Goal: Task Accomplishment & Management: Use online tool/utility

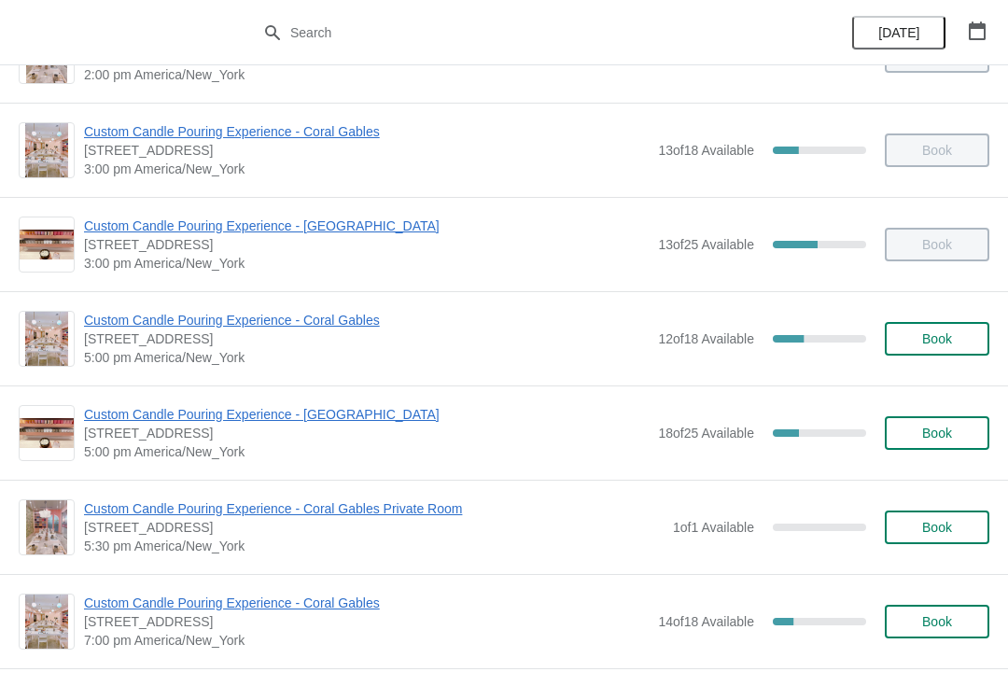
scroll to position [636, 0]
click at [836, 334] on div "33.33333333333333 %" at bounding box center [819, 337] width 93 height 7
click at [912, 341] on span "Book" at bounding box center [937, 337] width 71 height 15
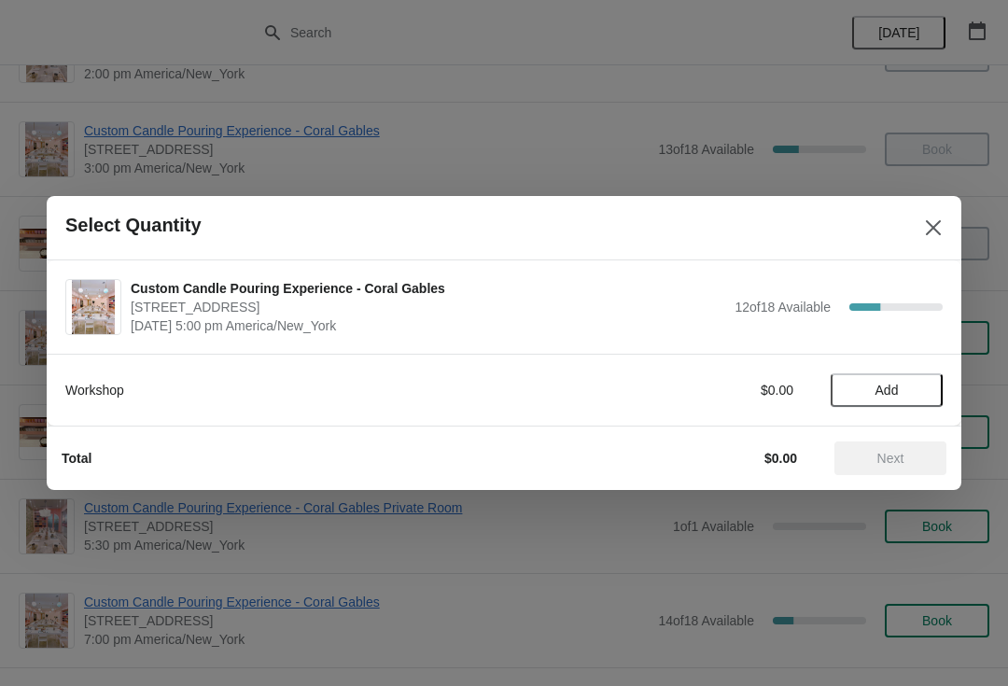
click at [934, 232] on icon "Close" at bounding box center [933, 227] width 19 height 19
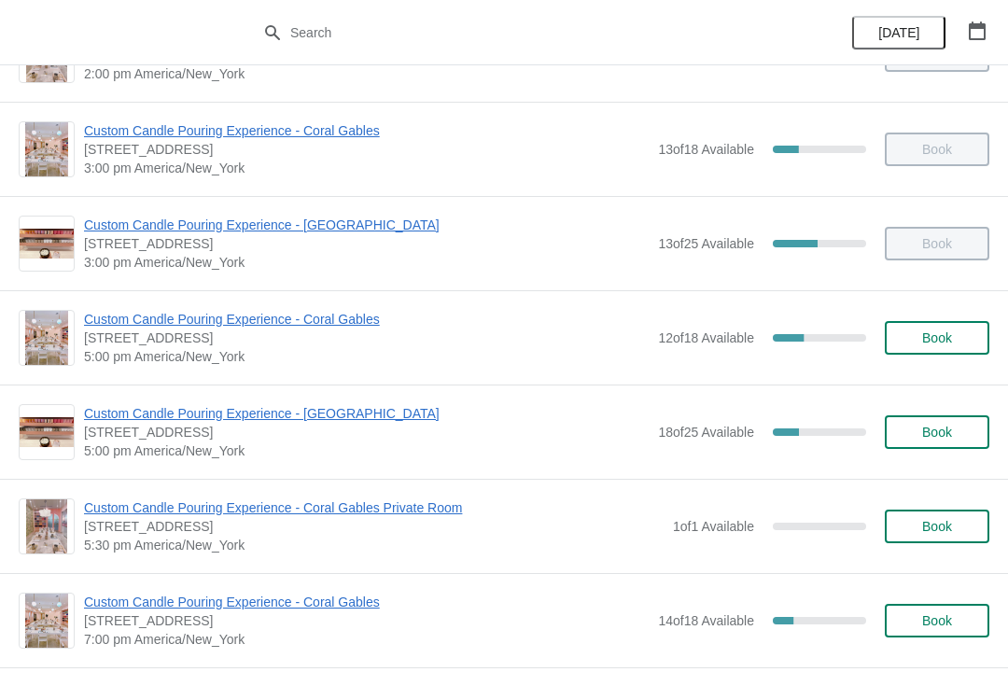
click at [209, 317] on span "Custom Candle Pouring Experience - Coral Gables" at bounding box center [366, 319] width 565 height 19
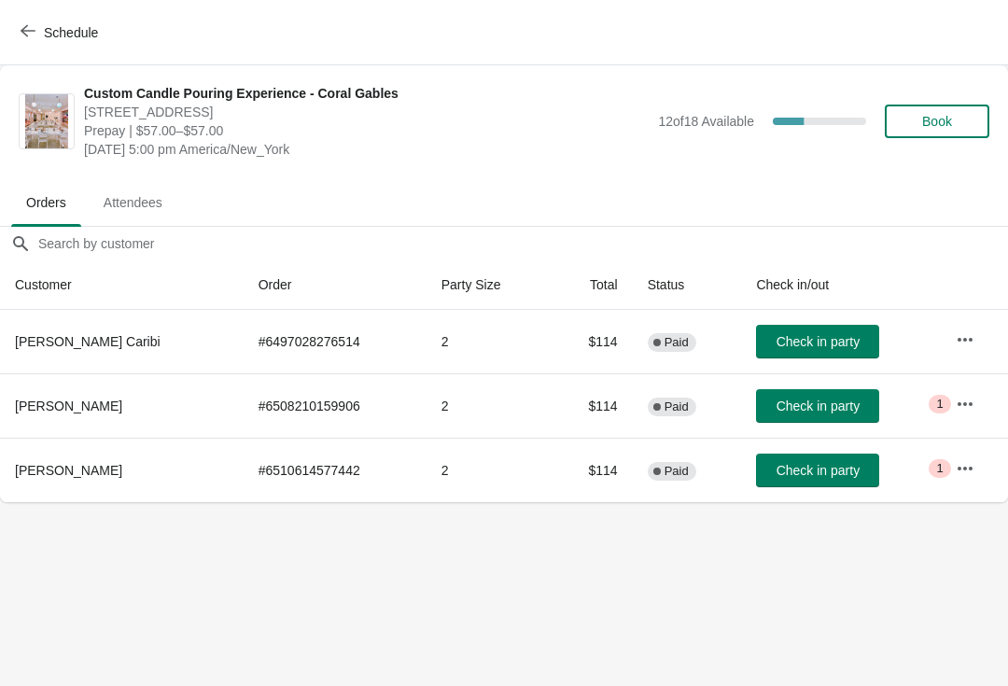
click at [830, 347] on span "Check in party" at bounding box center [818, 341] width 83 height 15
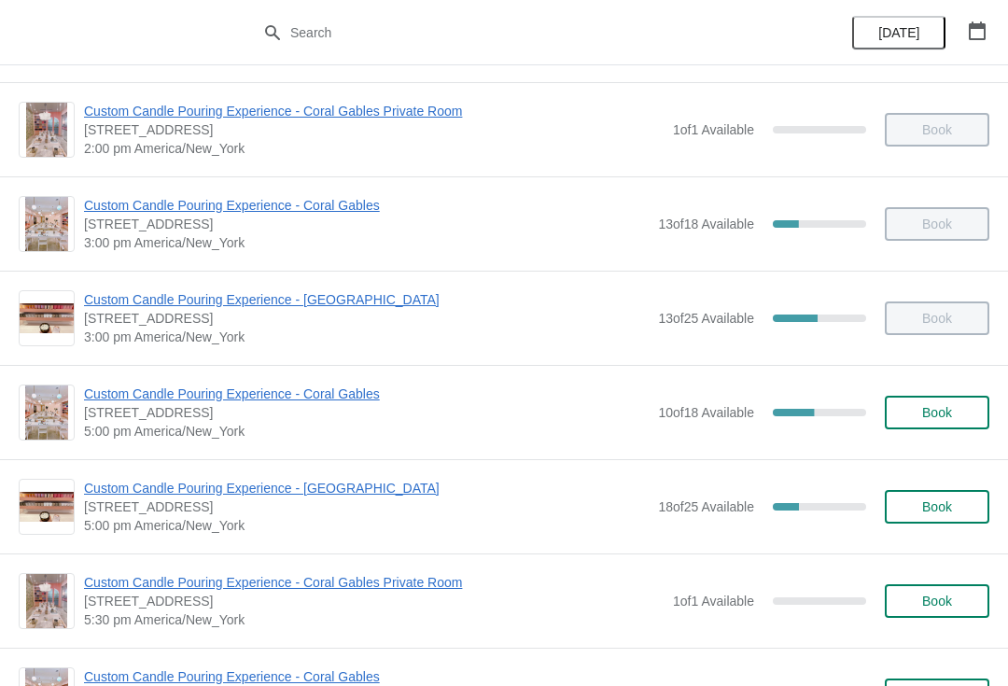
scroll to position [584, 0]
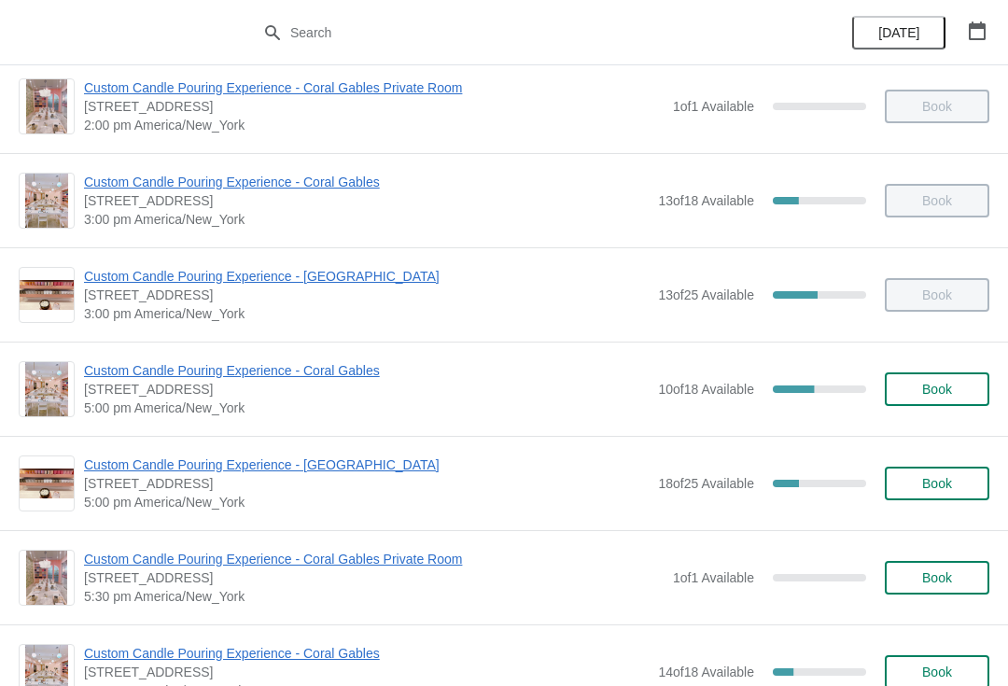
click at [117, 369] on span "Custom Candle Pouring Experience - Coral Gables" at bounding box center [366, 370] width 565 height 19
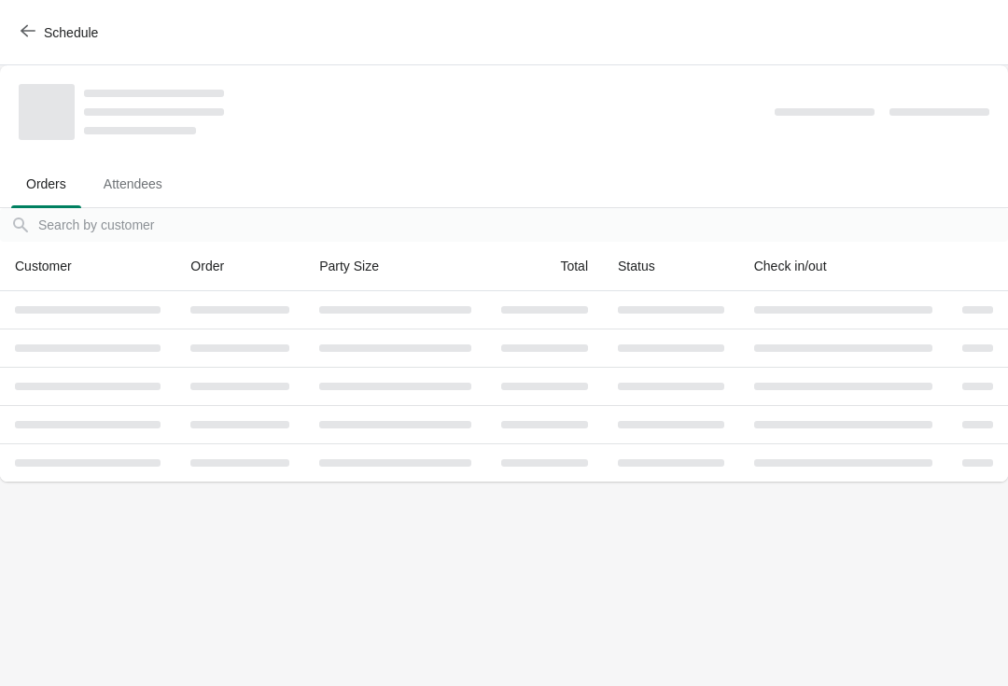
scroll to position [0, 0]
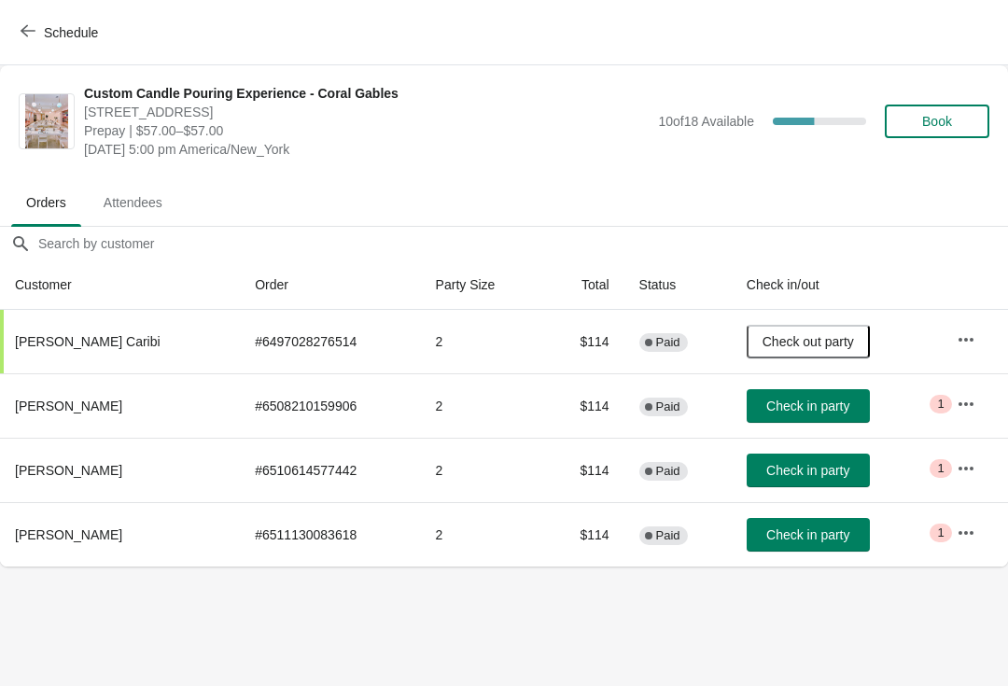
click at [811, 533] on span "Check in party" at bounding box center [807, 534] width 83 height 15
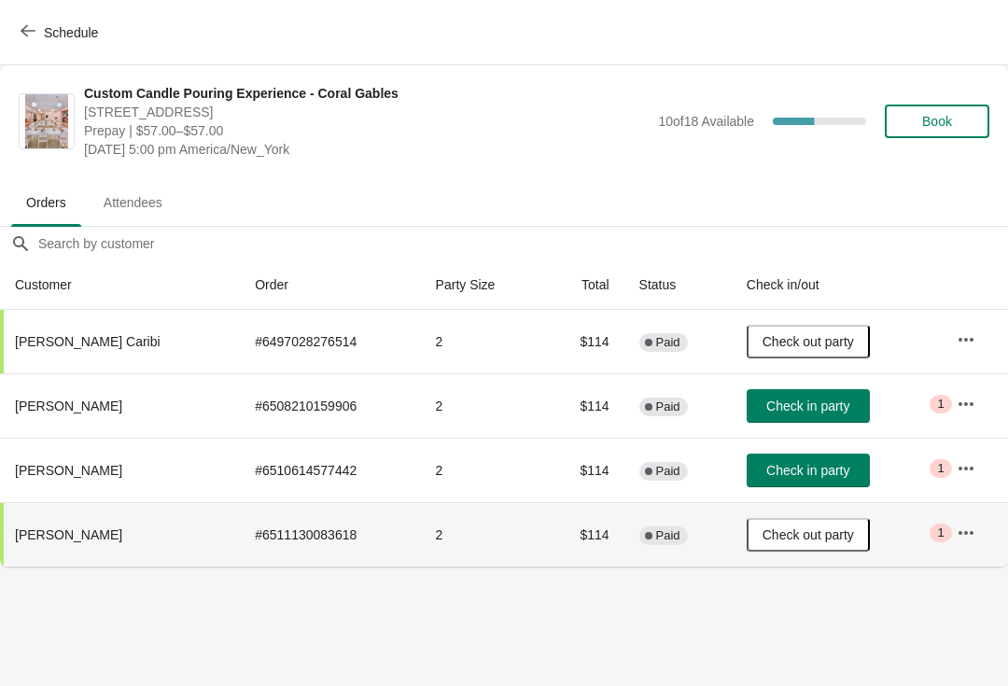
click at [49, 28] on span "Schedule" at bounding box center [71, 32] width 54 height 15
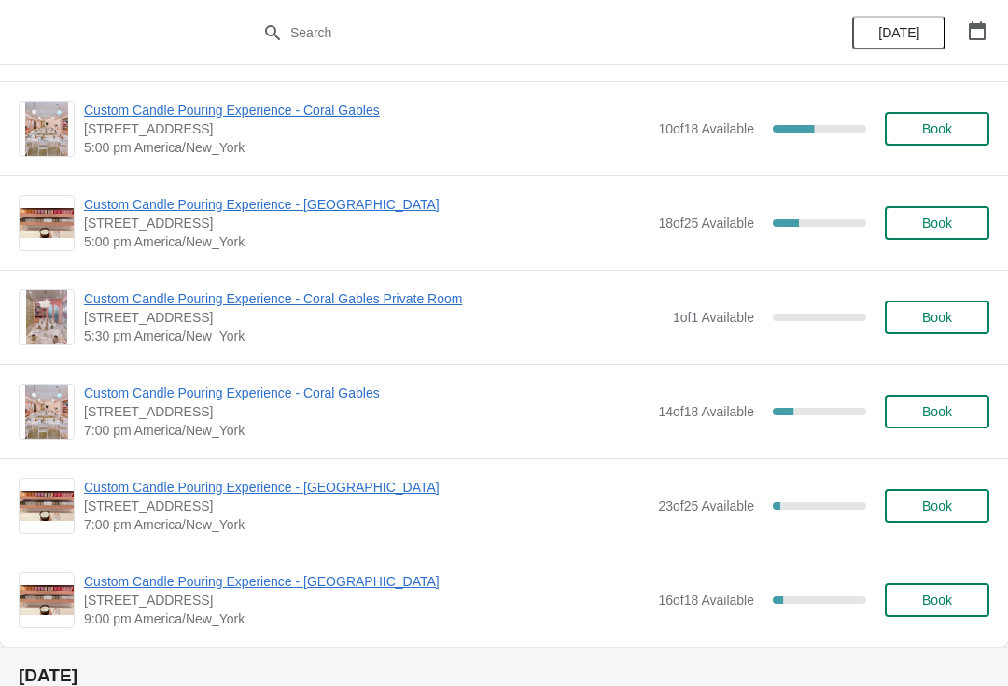
scroll to position [846, 0]
click at [362, 391] on span "Custom Candle Pouring Experience - Coral Gables" at bounding box center [366, 392] width 565 height 19
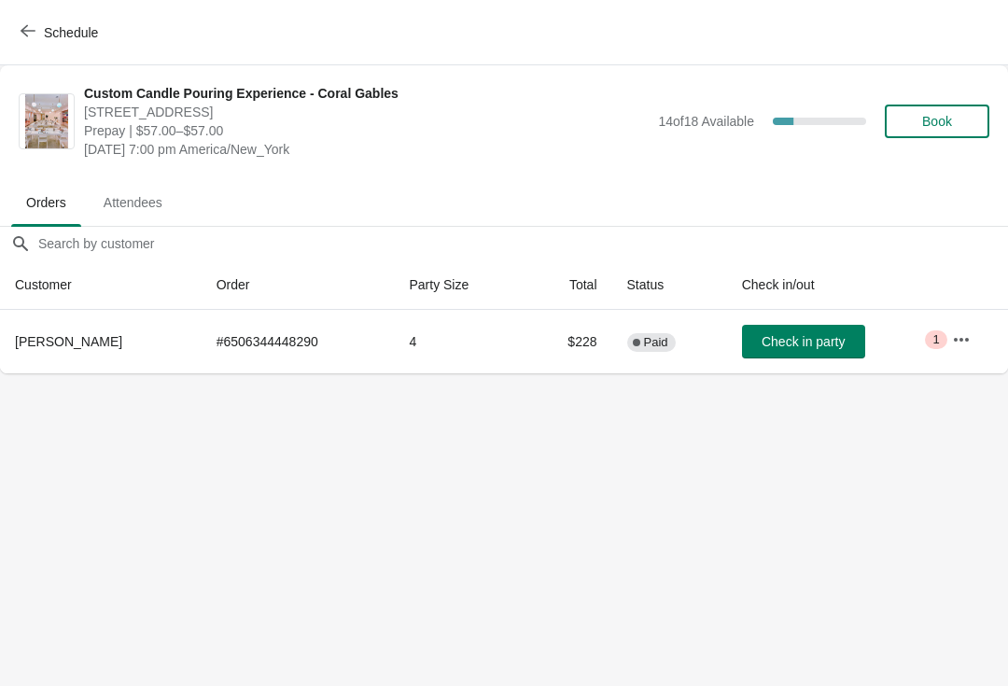
click at [31, 32] on icon "button" at bounding box center [28, 30] width 15 height 15
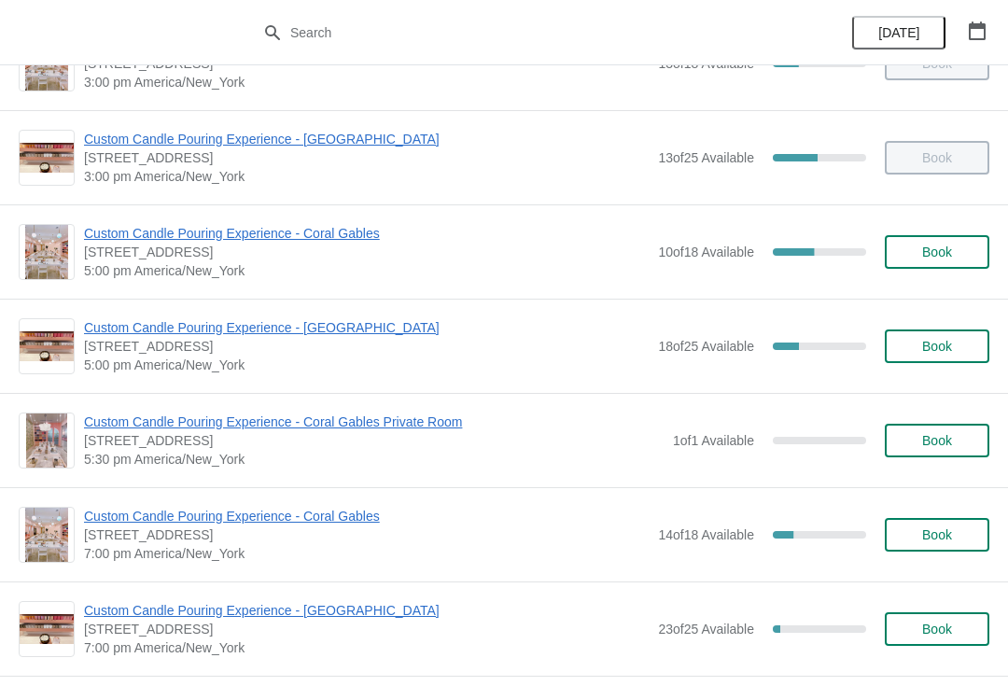
scroll to position [741, 0]
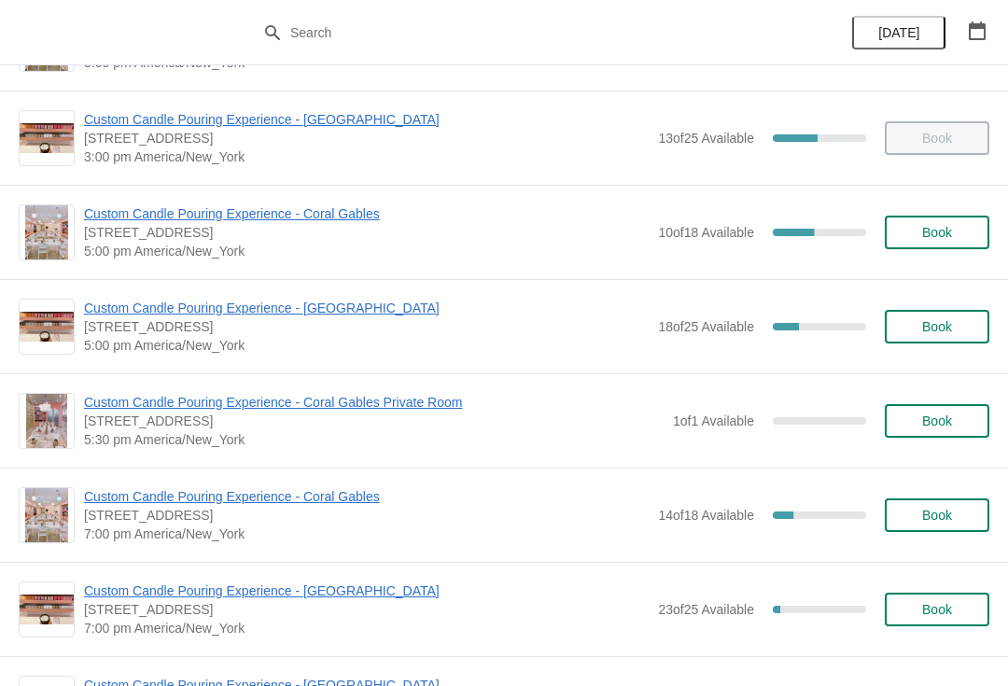
click at [126, 222] on span "Custom Candle Pouring Experience - Coral Gables" at bounding box center [366, 213] width 565 height 19
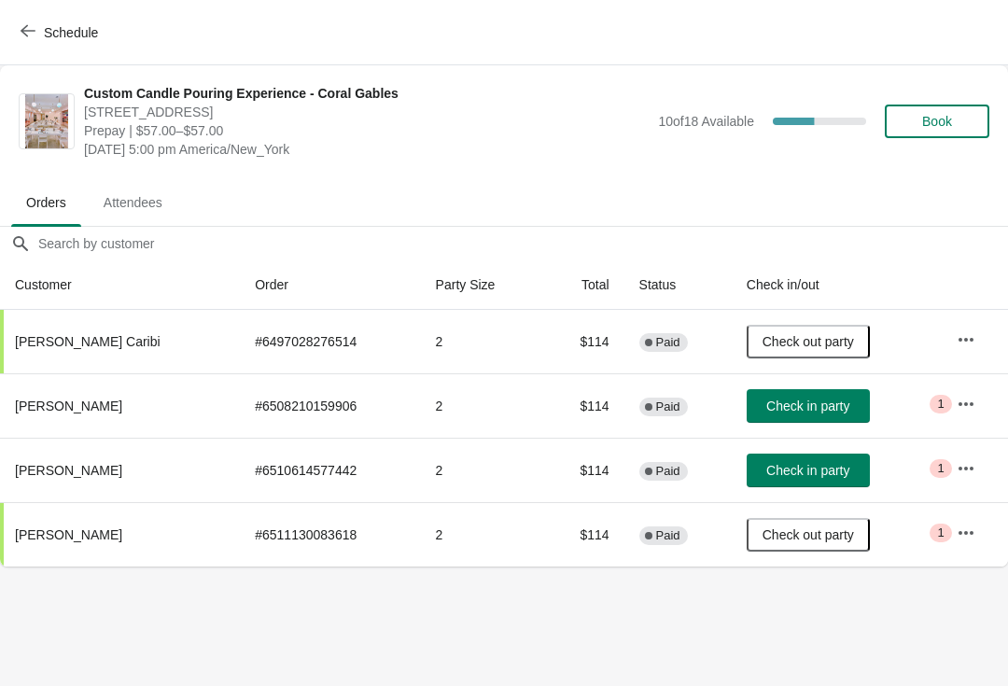
click at [820, 480] on button "Check in party" at bounding box center [808, 471] width 123 height 34
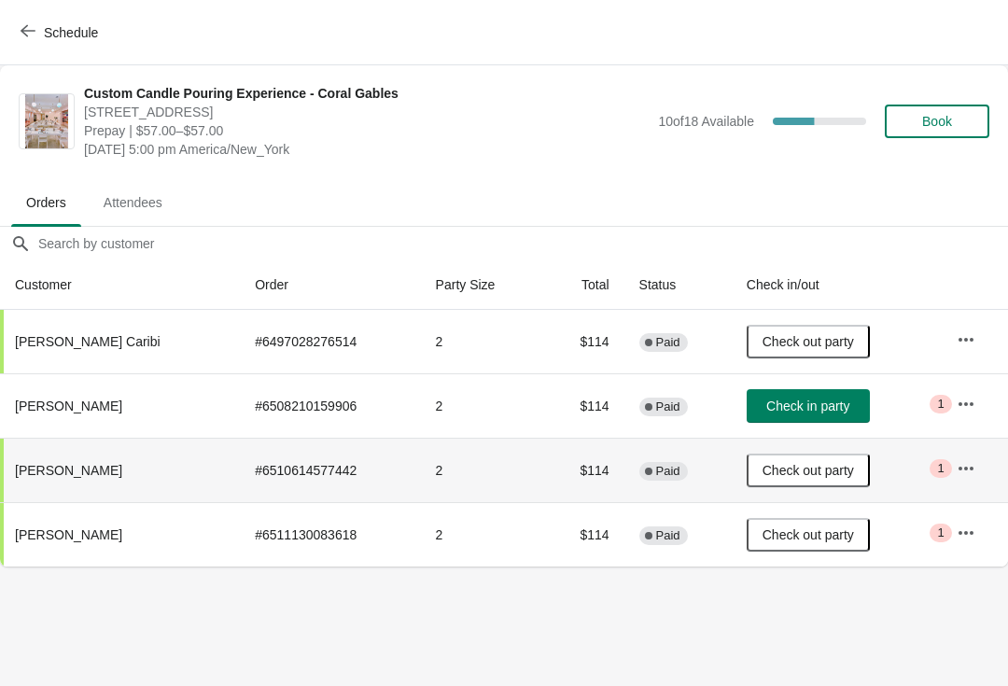
click at [832, 411] on span "Check in party" at bounding box center [807, 406] width 83 height 15
